Goal: Obtain resource: Download file/media

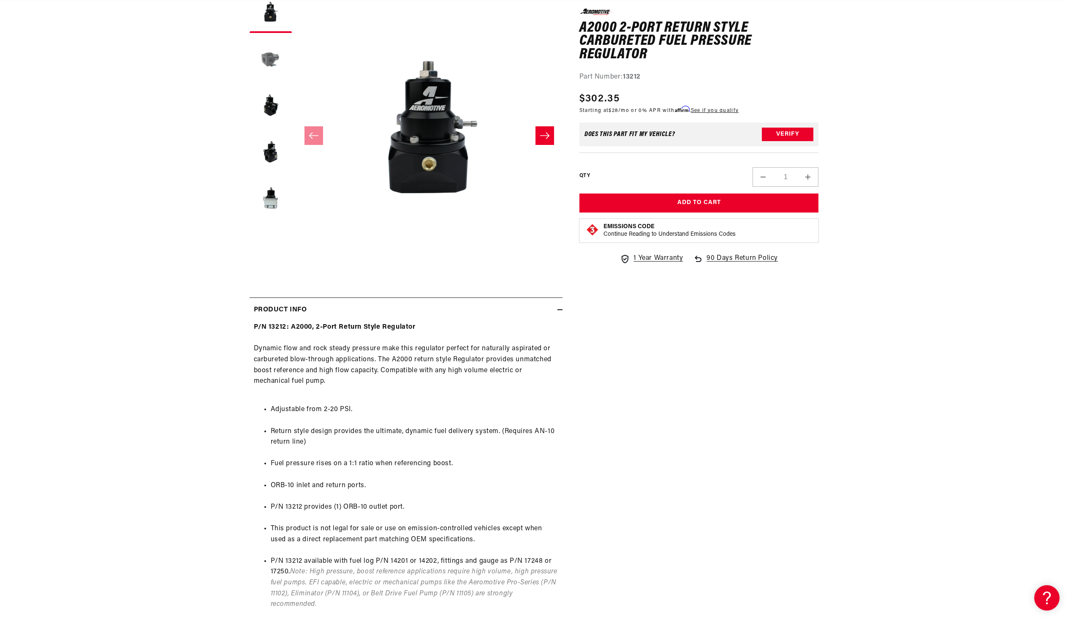
scroll to position [0, 1416]
click at [267, 63] on button "Load image 2 in gallery view" at bounding box center [271, 58] width 42 height 42
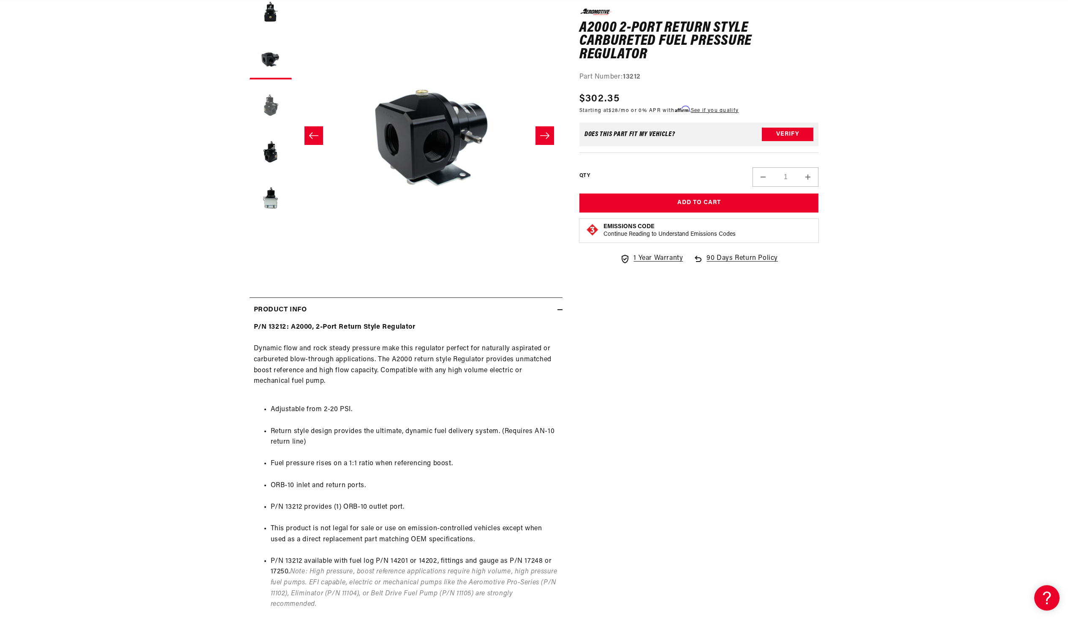
scroll to position [0, 267]
click at [267, 106] on button "Load image 3 in gallery view" at bounding box center [271, 105] width 42 height 42
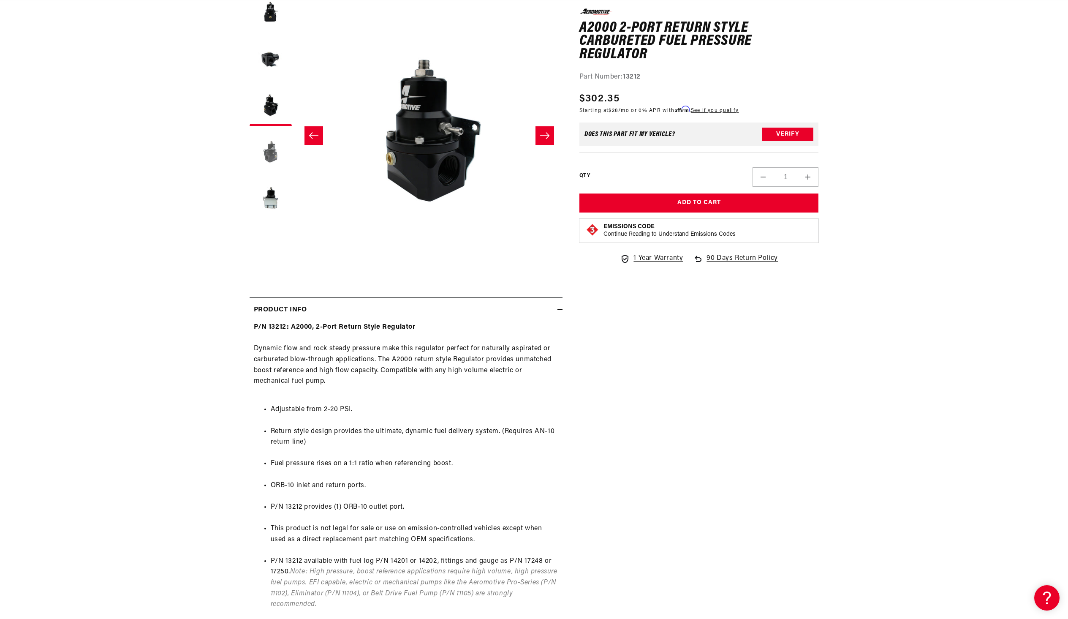
click at [273, 148] on button "Load image 4 in gallery view" at bounding box center [271, 151] width 42 height 42
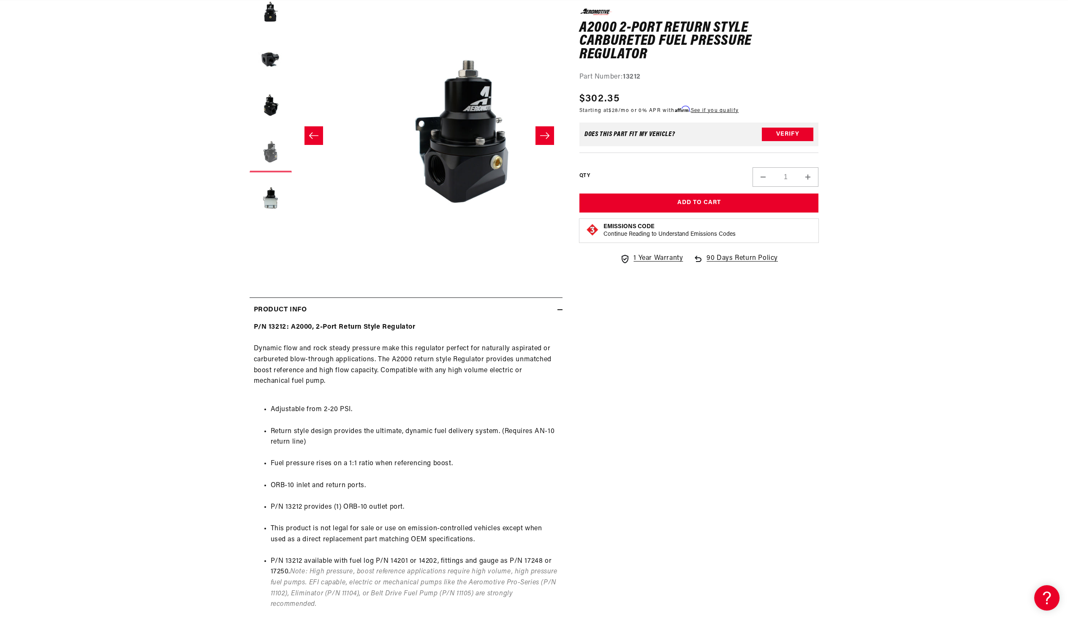
scroll to position [0, 800]
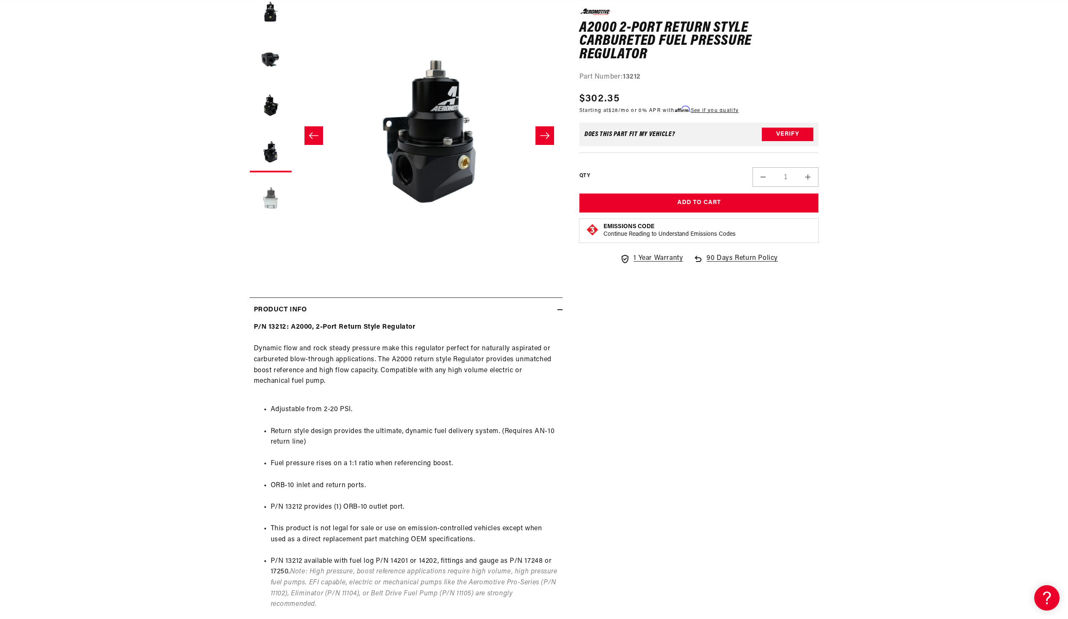
click at [272, 203] on button "Load image 5 in gallery view" at bounding box center [271, 198] width 42 height 42
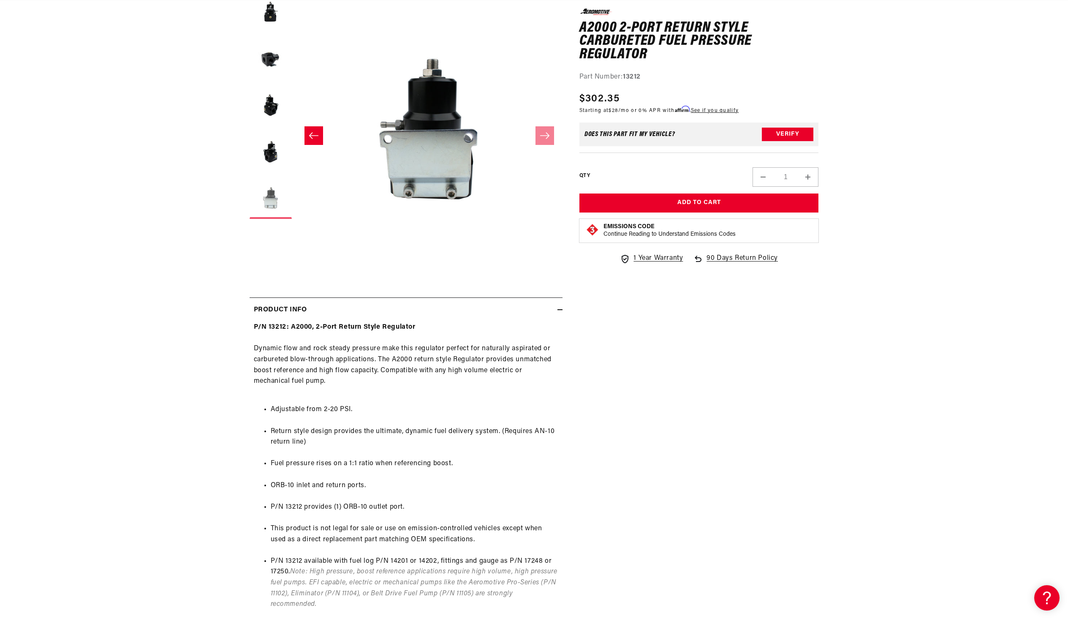
scroll to position [0, 0]
click at [272, 203] on button "Load image 5 in gallery view" at bounding box center [271, 198] width 42 height 42
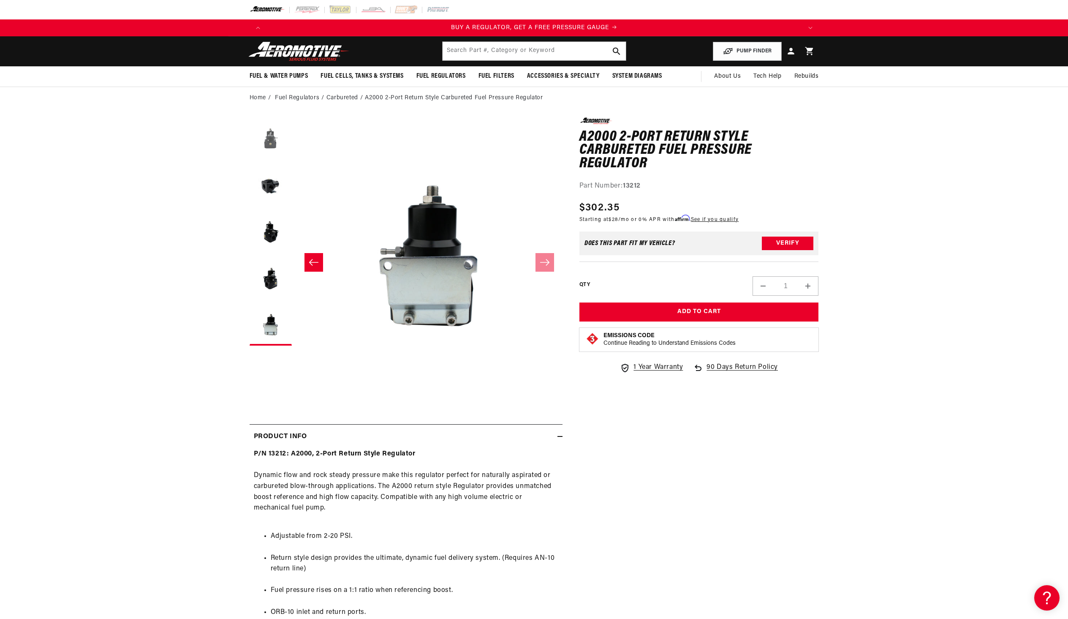
click at [275, 146] on button "Load image 1 in gallery view" at bounding box center [271, 138] width 42 height 42
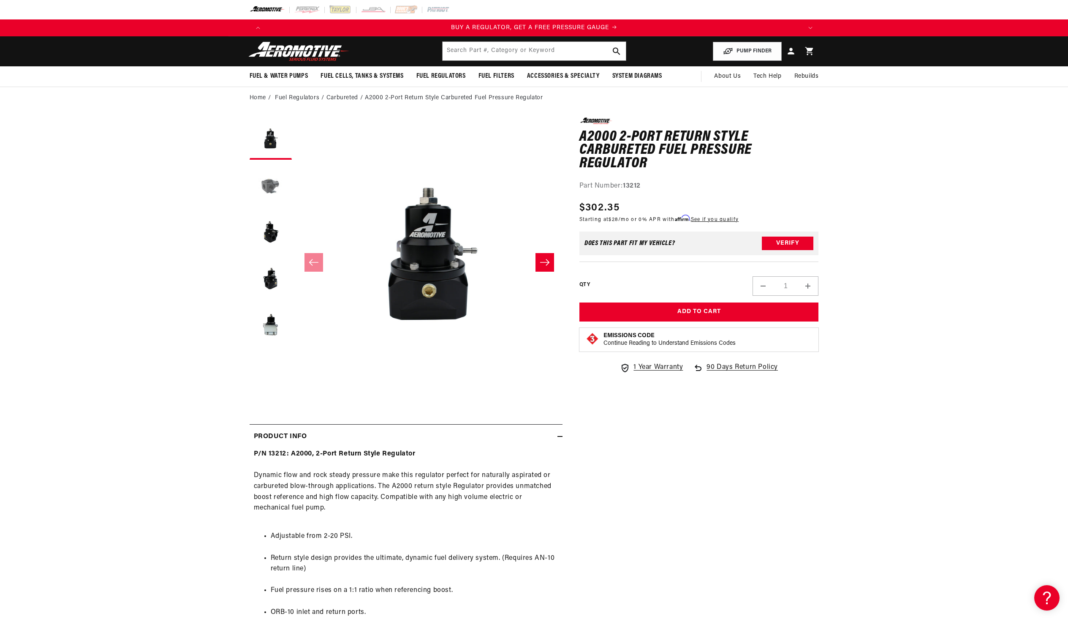
click at [271, 184] on button "Load image 2 in gallery view" at bounding box center [271, 185] width 42 height 42
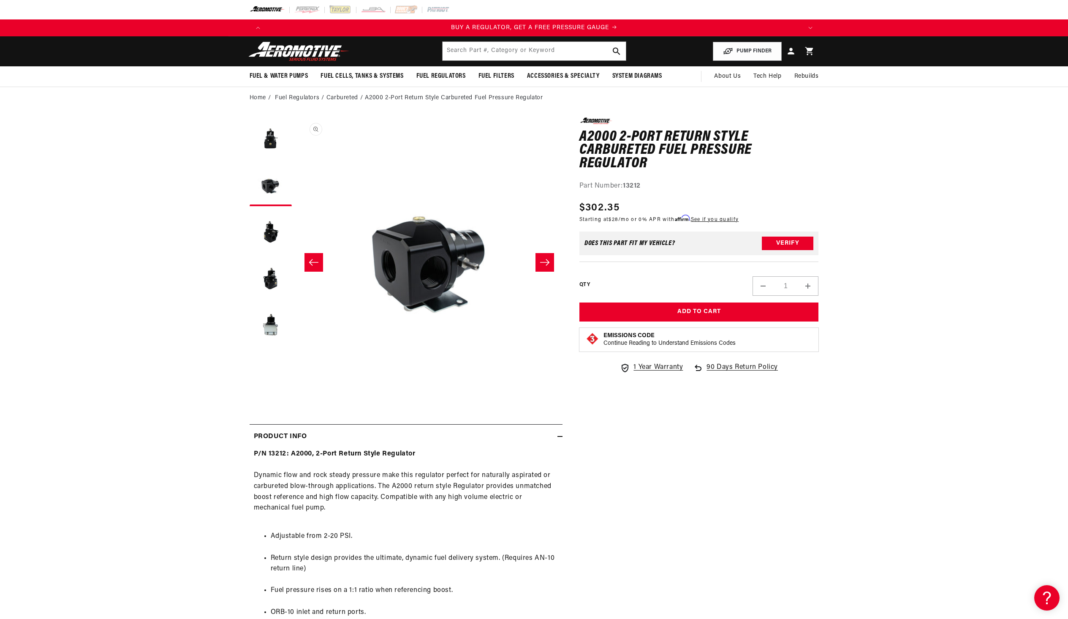
scroll to position [0, 267]
click at [544, 259] on icon "Slide right" at bounding box center [545, 262] width 10 height 8
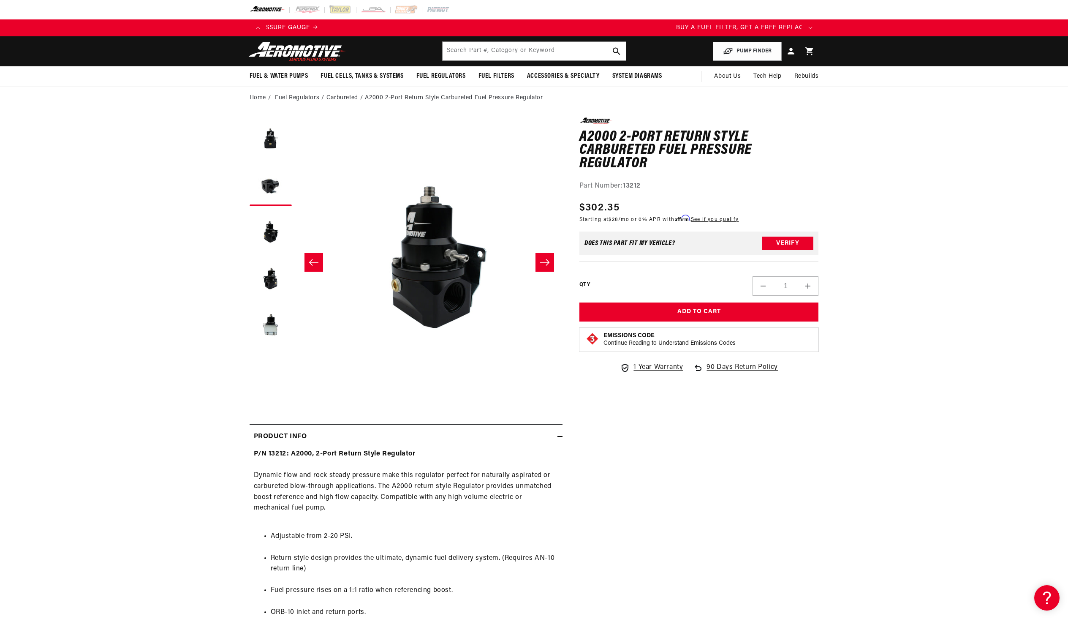
scroll to position [0, 0]
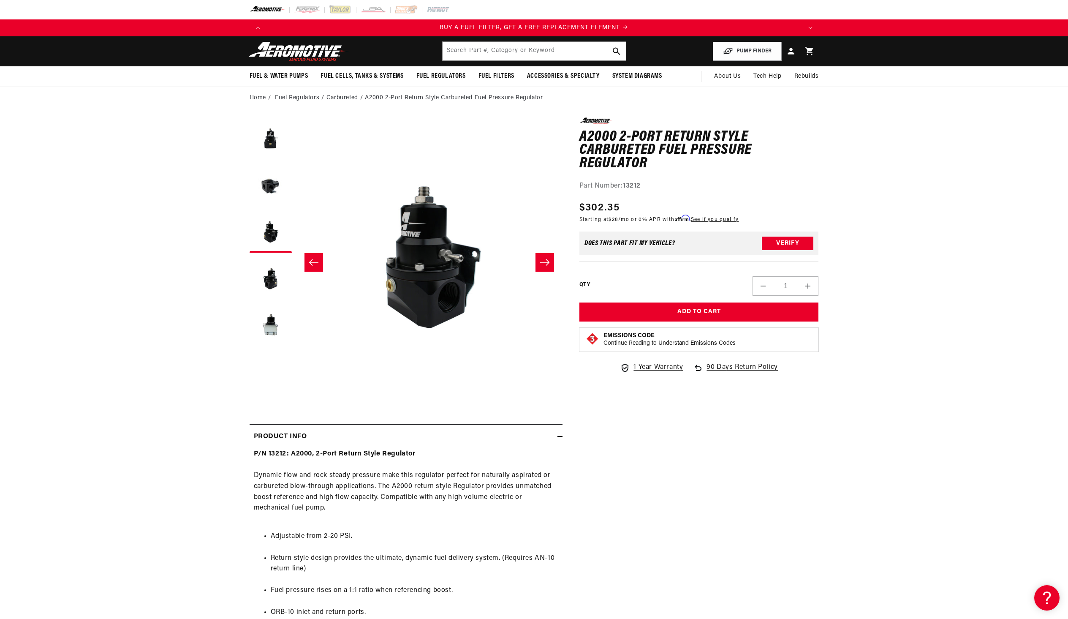
click at [544, 259] on icon "Slide right" at bounding box center [545, 262] width 10 height 8
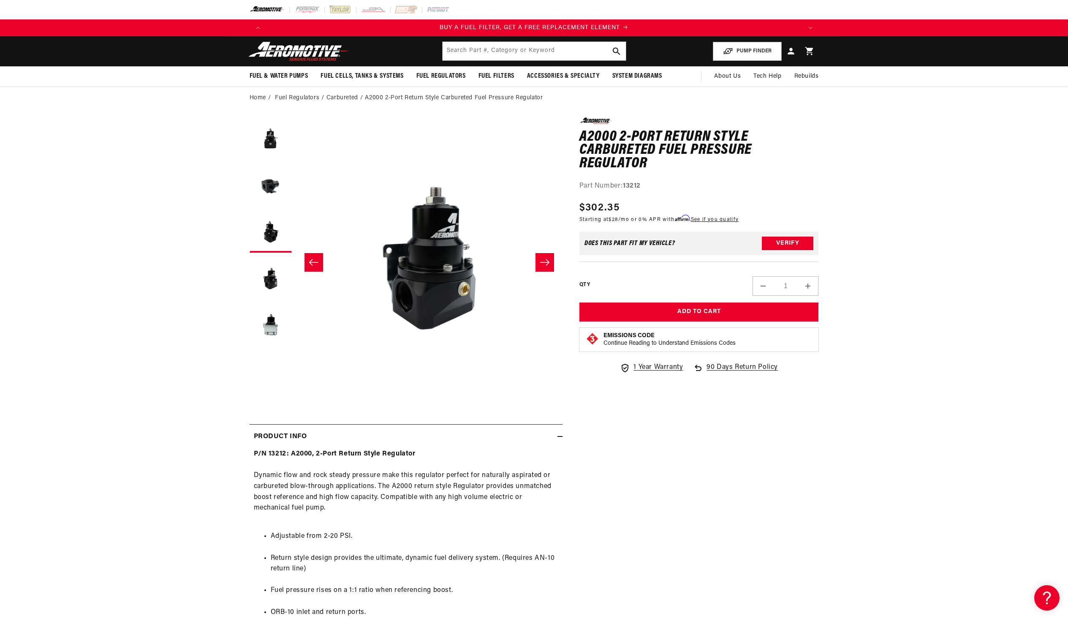
click at [544, 259] on icon "Slide right" at bounding box center [545, 262] width 10 height 8
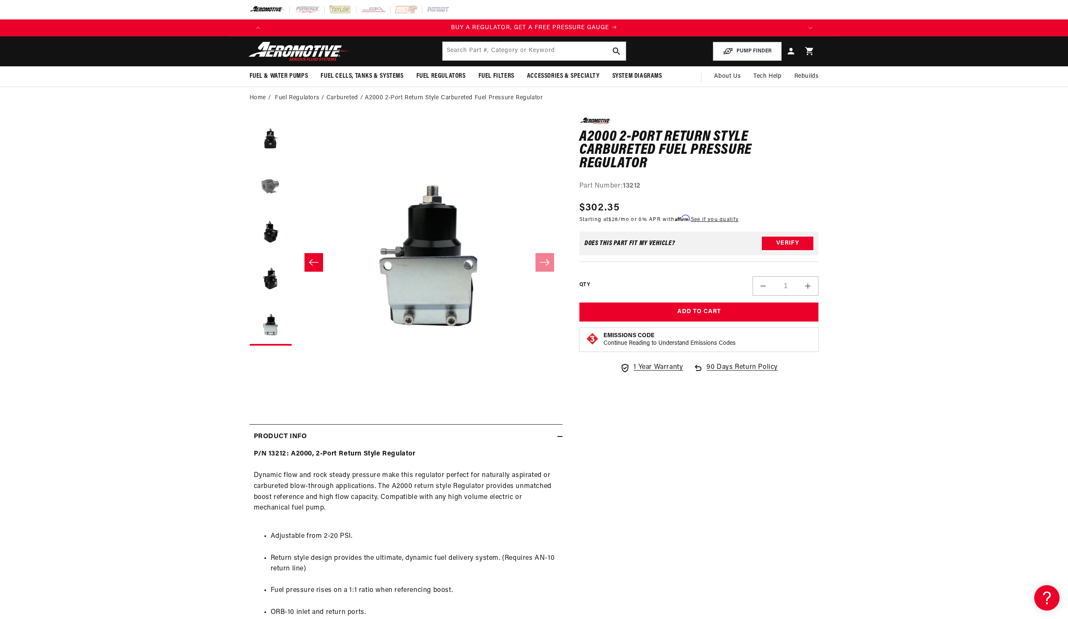
click at [263, 183] on button "Load image 2 in gallery view" at bounding box center [271, 185] width 42 height 42
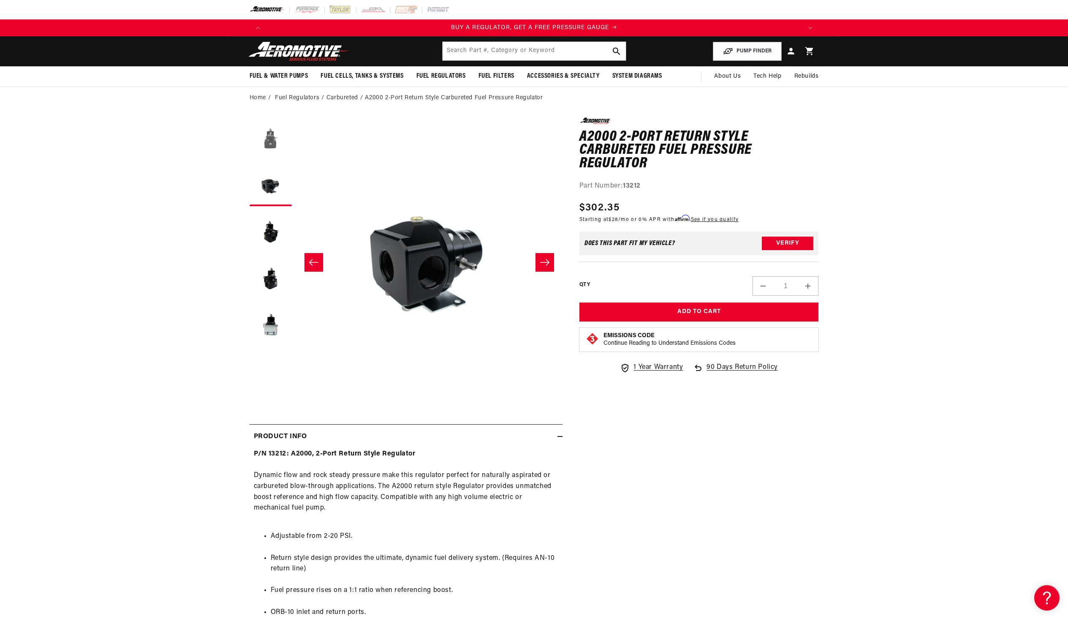
click at [269, 134] on button "Load image 1 in gallery view" at bounding box center [271, 138] width 42 height 42
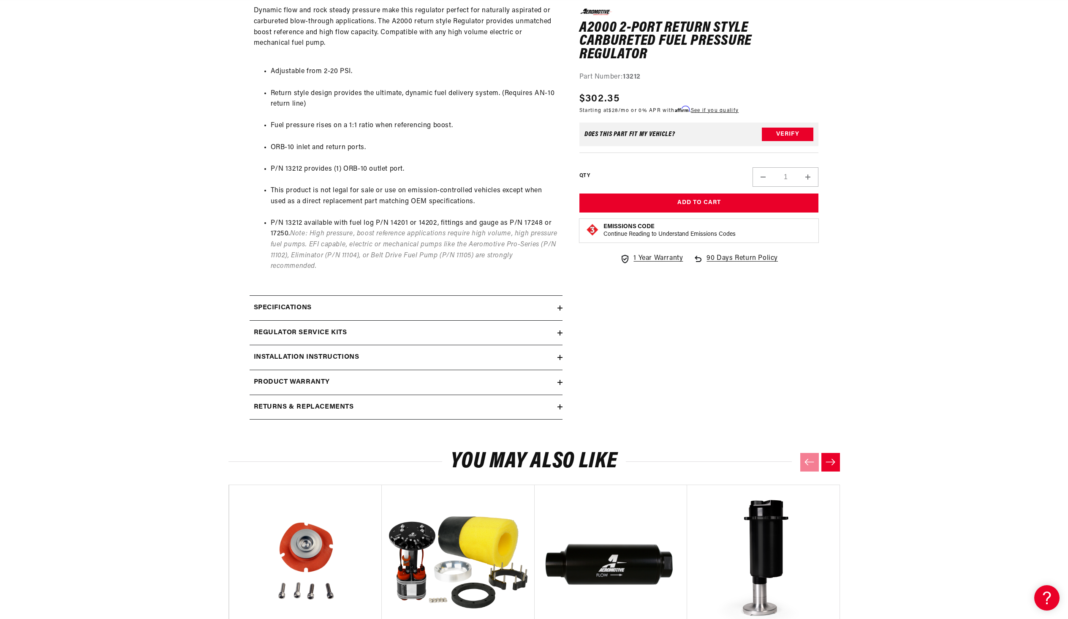
click at [547, 357] on div "Installation Instructions" at bounding box center [404, 357] width 308 height 11
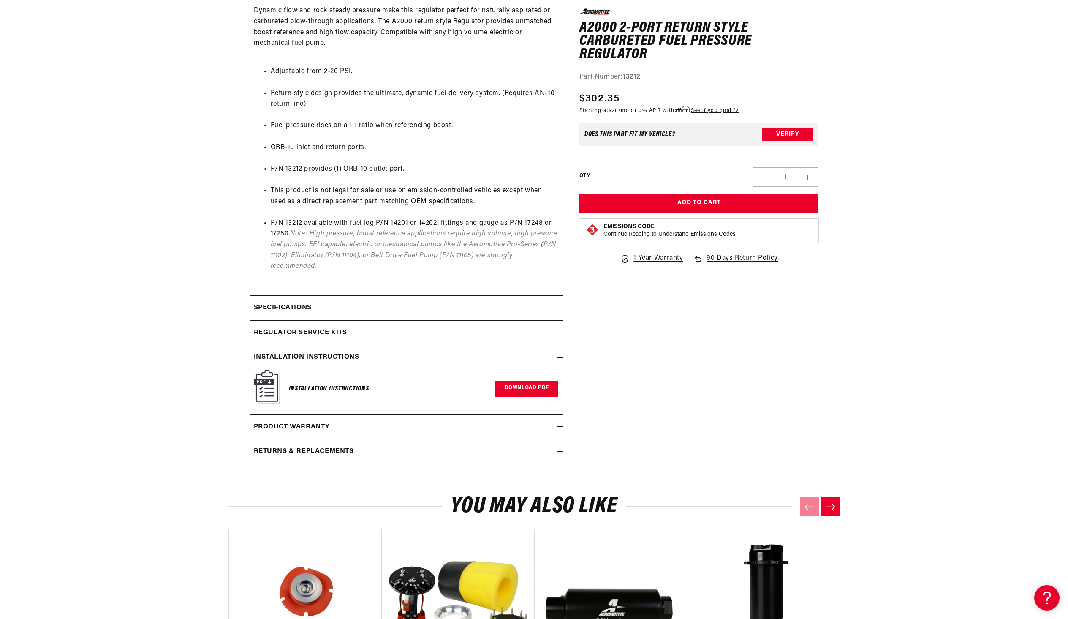
click at [520, 385] on link "Download PDF" at bounding box center [527, 389] width 63 height 16
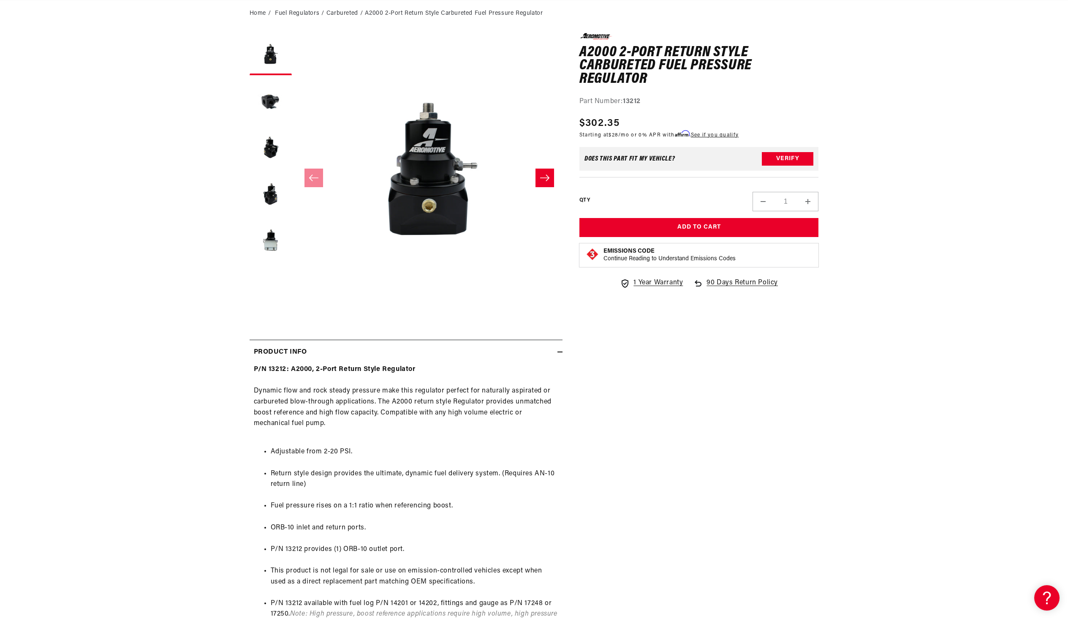
scroll to position [0, 1607]
